Goal: Information Seeking & Learning: Learn about a topic

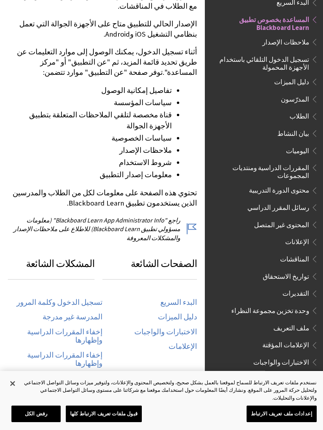
scroll to position [201, 0]
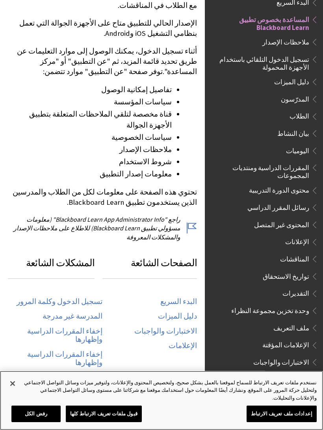
click at [9, 392] on button "إغلاق" at bounding box center [12, 383] width 17 height 17
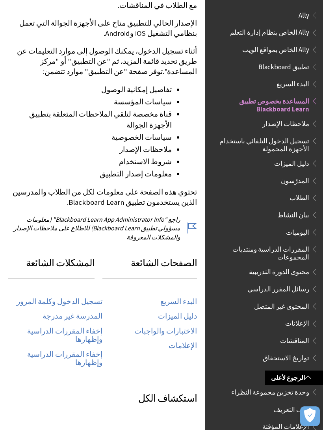
scroll to position [0, 0]
click at [312, 382] on link "الرجوع لأعلى" at bounding box center [294, 377] width 58 height 15
